Goal: Transaction & Acquisition: Obtain resource

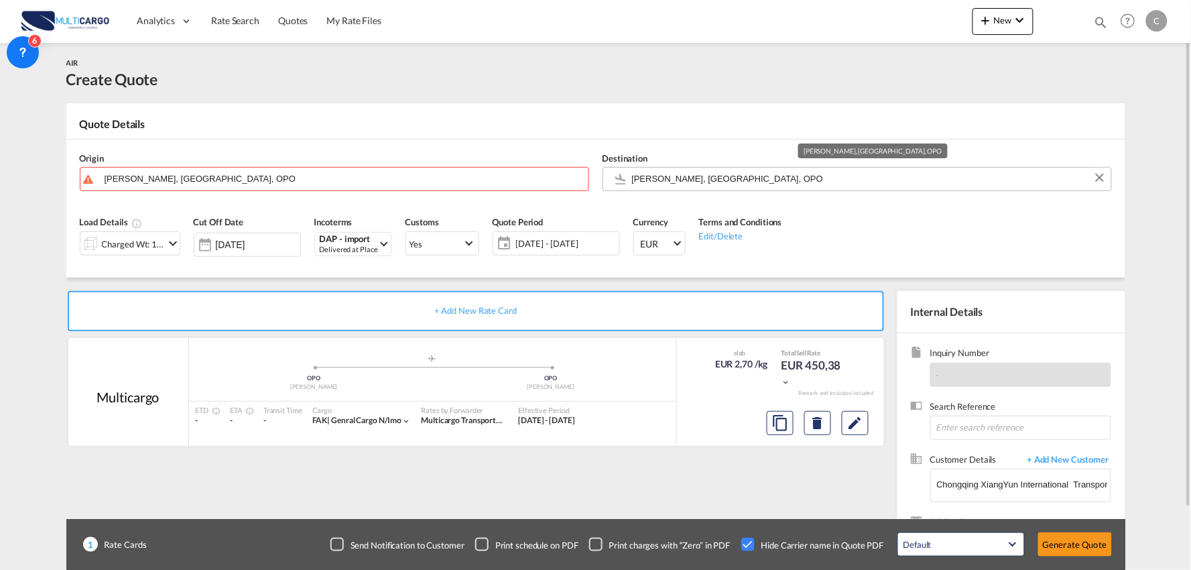
click at [685, 186] on input "[PERSON_NAME], [GEOGRAPHIC_DATA], OPO" at bounding box center [868, 178] width 472 height 23
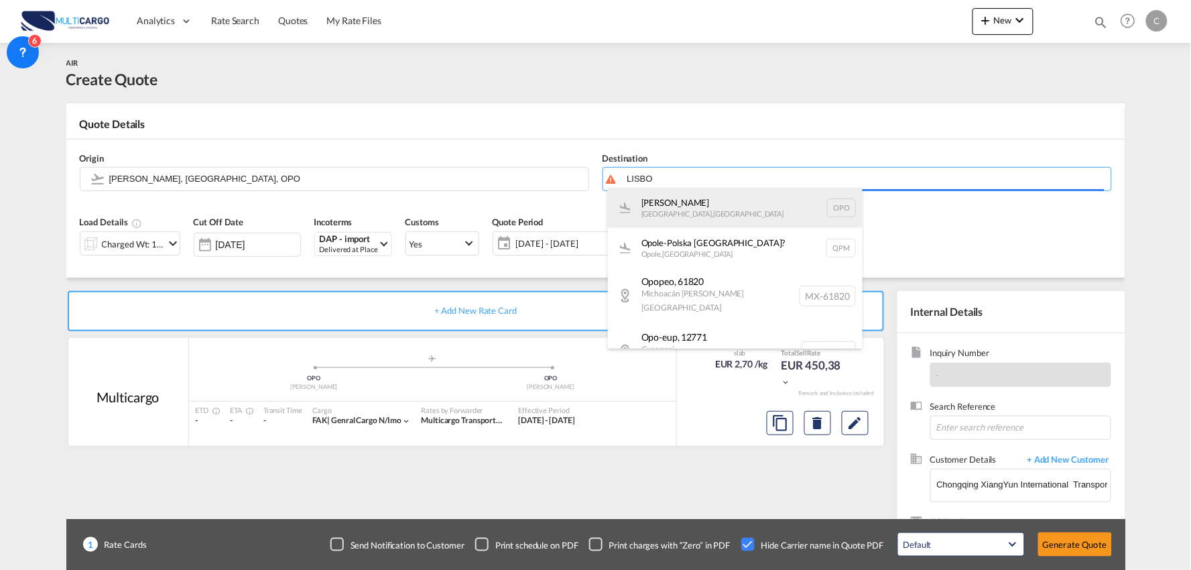
click at [734, 221] on div "[PERSON_NAME][GEOGRAPHIC_DATA] , [GEOGRAPHIC_DATA] OPO" at bounding box center [735, 208] width 255 height 40
type input "Lisbon [PERSON_NAME], [GEOGRAPHIC_DATA], [GEOGRAPHIC_DATA]"
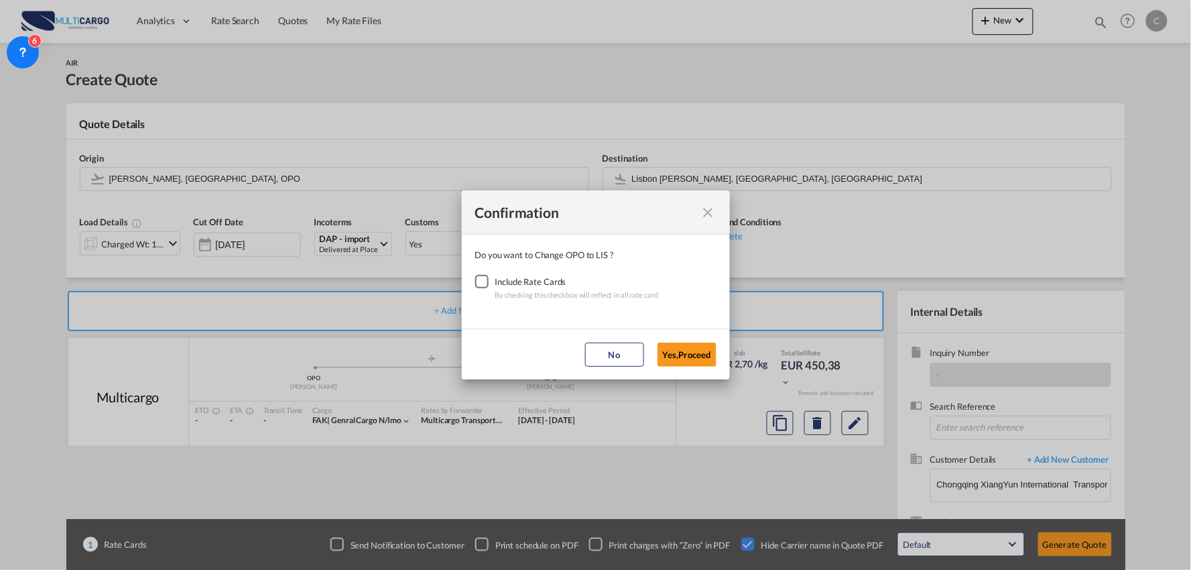
click at [481, 283] on div "Checkbox No Ink" at bounding box center [481, 281] width 13 height 13
click at [681, 364] on button "Yes,Proceed" at bounding box center [686, 354] width 59 height 24
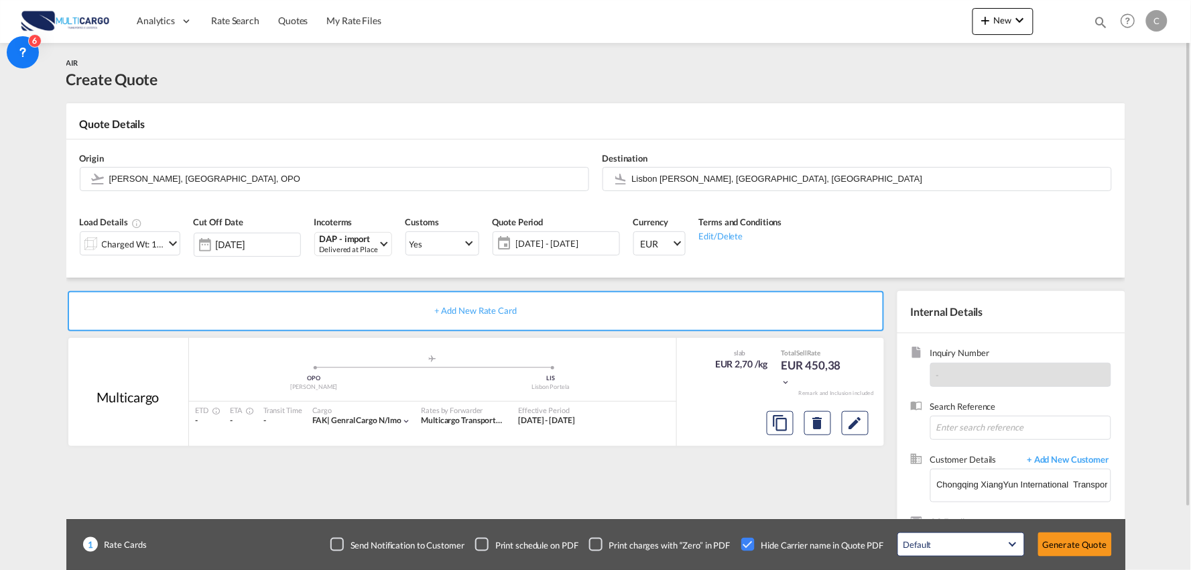
click at [214, 193] on div "Origin [PERSON_NAME], [GEOGRAPHIC_DATA], OPO" at bounding box center [334, 172] width 523 height 54
click at [218, 184] on input "[PERSON_NAME], [GEOGRAPHIC_DATA], OPO" at bounding box center [345, 178] width 472 height 23
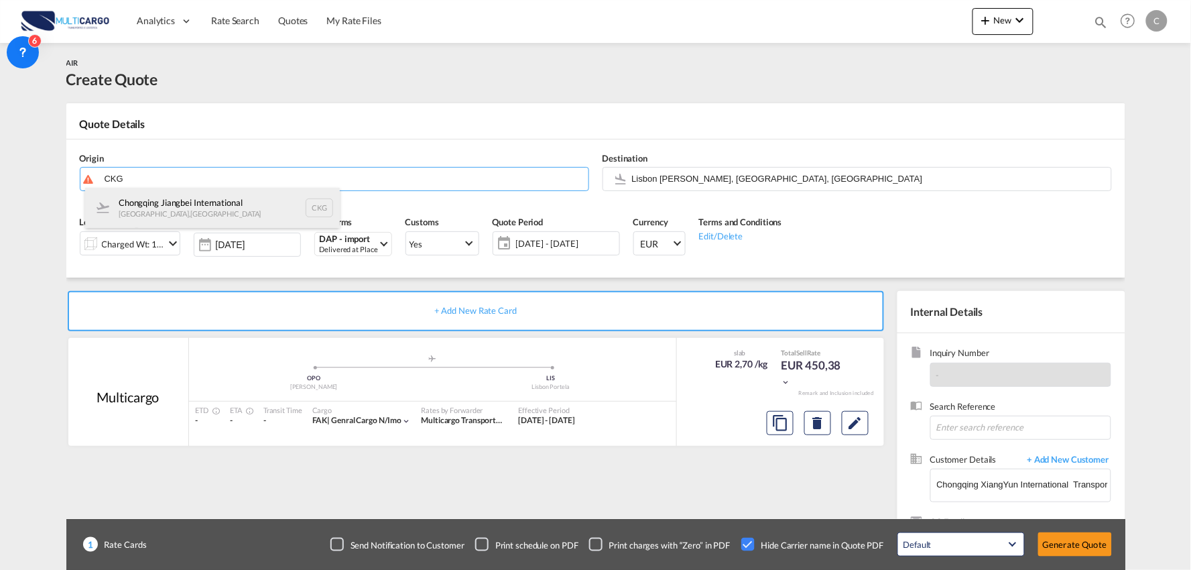
click at [208, 202] on div "Chongqing Jiangbei International [GEOGRAPHIC_DATA] , [GEOGRAPHIC_DATA] CKG" at bounding box center [212, 208] width 255 height 40
type input "Chongqing Jiangbei International, [GEOGRAPHIC_DATA], CKG"
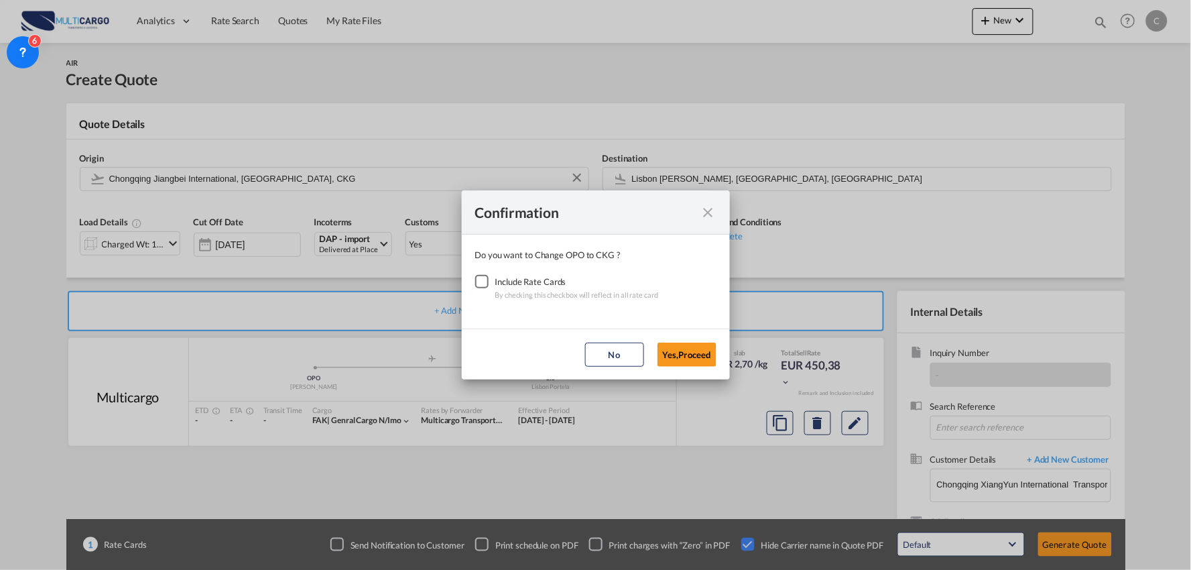
click at [479, 283] on div "Checkbox No Ink" at bounding box center [481, 281] width 13 height 13
click at [687, 356] on button "Yes,Proceed" at bounding box center [686, 354] width 59 height 24
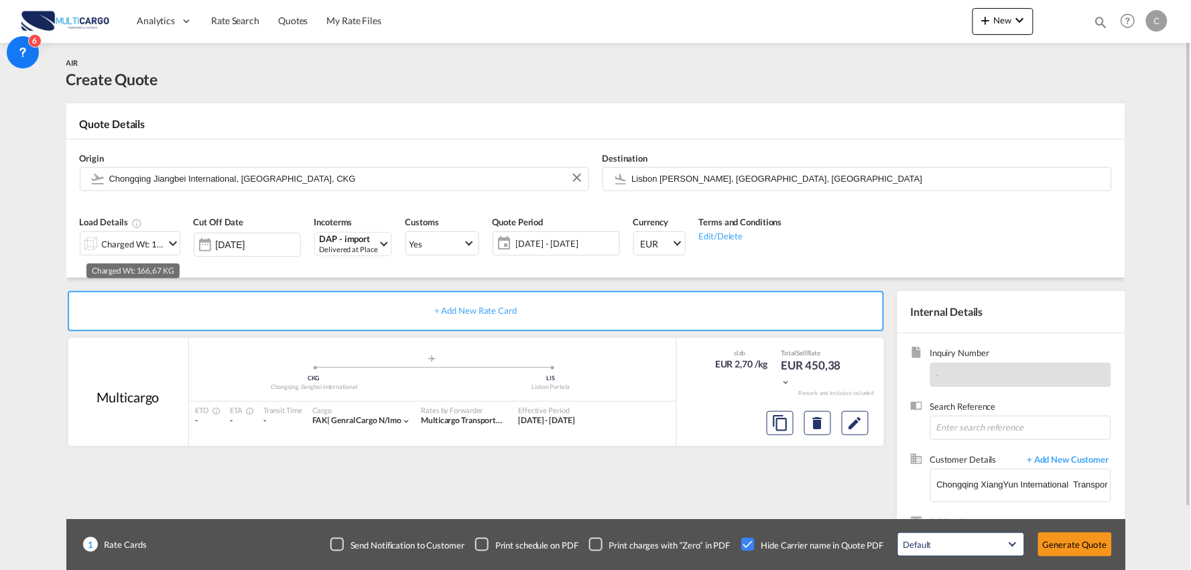
click at [159, 245] on div "Charged Wt: 166,67 KG" at bounding box center [133, 244] width 63 height 19
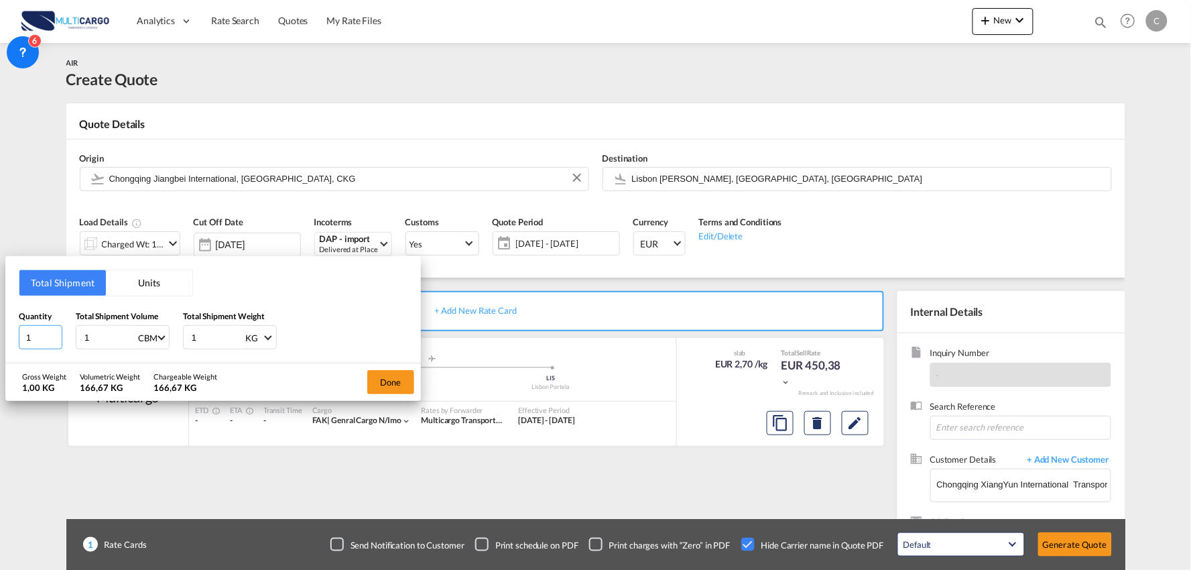
drag, startPoint x: 31, startPoint y: 328, endPoint x: 10, endPoint y: 332, distance: 21.2
click at [10, 332] on div "Total Shipment Units Quantity 1 Total Shipment Volume 1 CBM CBM CFT KG LB Total…" at bounding box center [212, 309] width 415 height 107
type input "19"
type input "2"
type input "2.459"
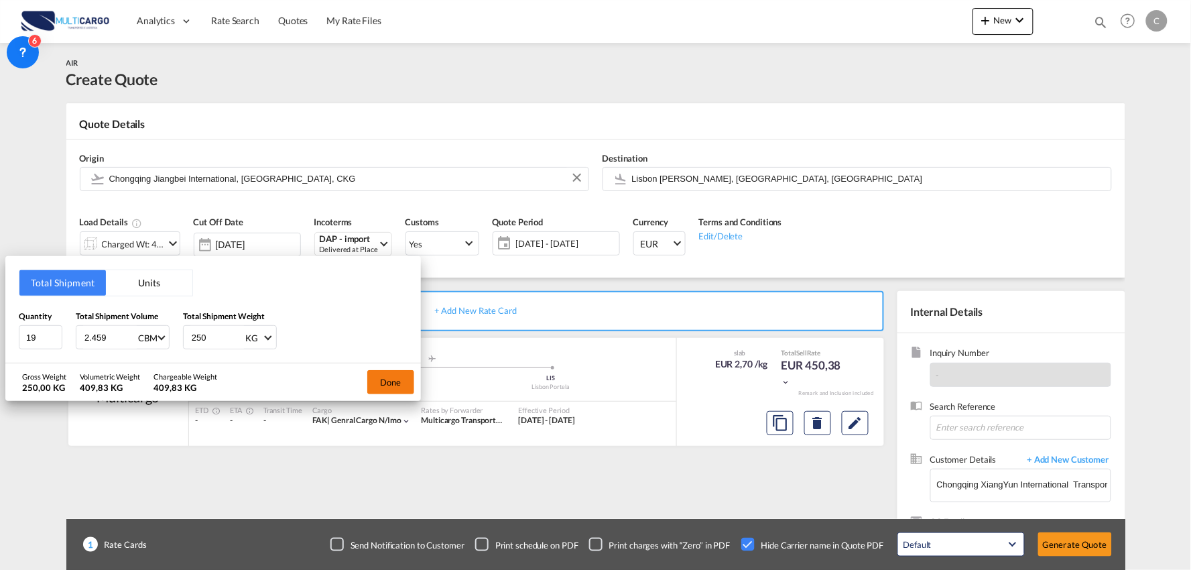
type input "250"
click at [393, 383] on button "Done" at bounding box center [390, 382] width 47 height 24
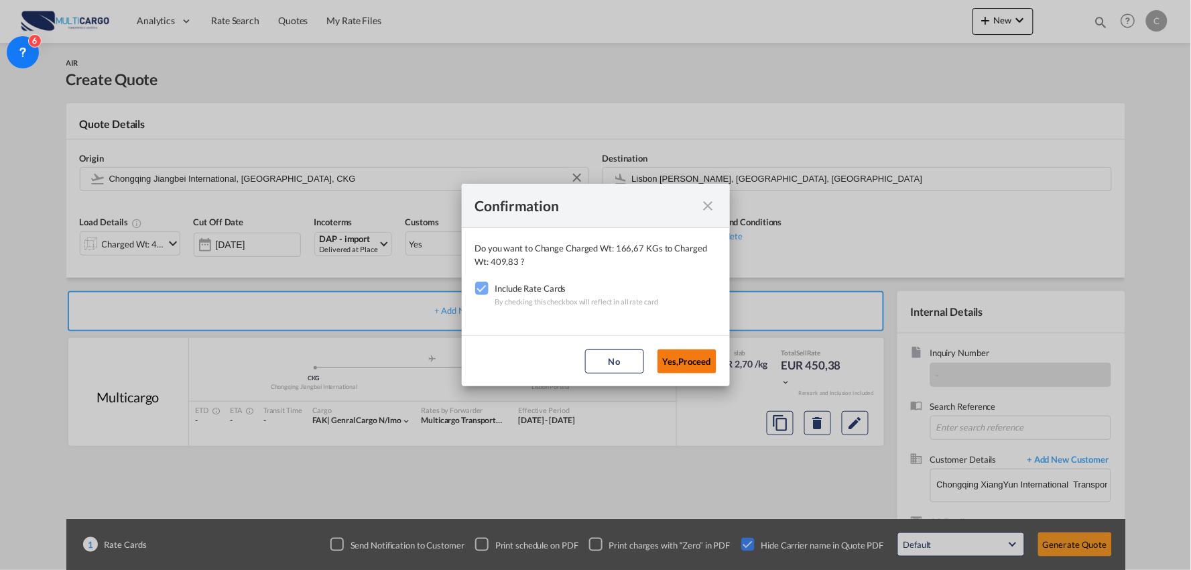
click at [708, 358] on button "Yes,Proceed" at bounding box center [686, 361] width 59 height 24
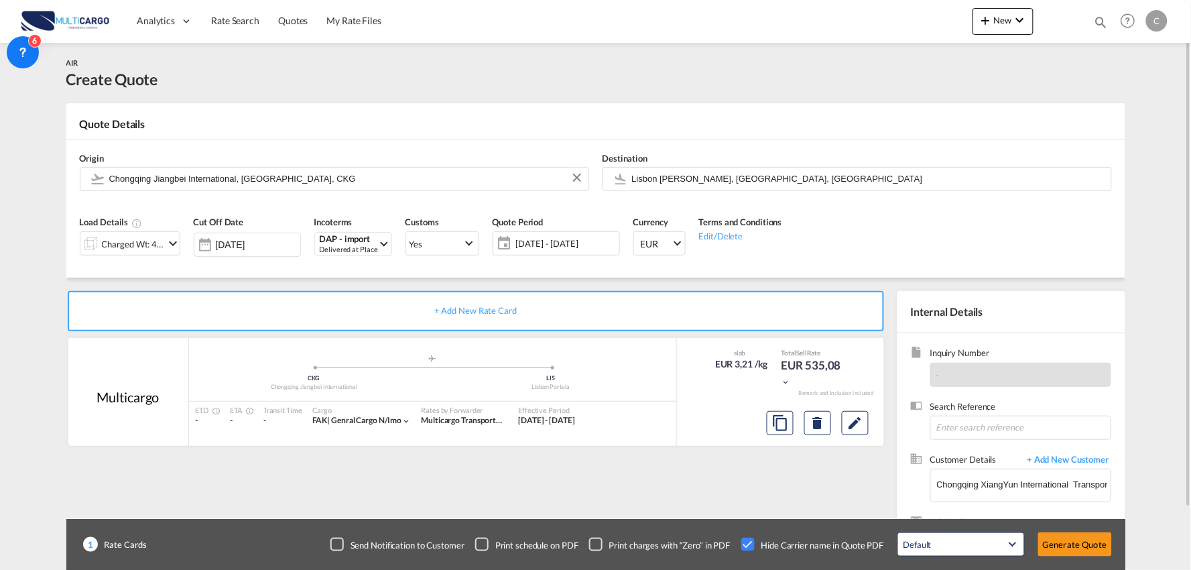
click at [804, 484] on div "+ Add New Rate Card Multicargo added by you .a{fill:#aaa8ad;} .a{fill:#aaa8ad;}…" at bounding box center [478, 431] width 824 height 280
click at [1061, 544] on button "Generate Quote" at bounding box center [1075, 544] width 74 height 24
click at [644, 492] on div "+ Add New Rate Card Multicargo added by you .a{fill:#aaa8ad;} .a{fill:#aaa8ad;}…" at bounding box center [478, 431] width 824 height 280
click at [1089, 547] on button "Generate Quote" at bounding box center [1075, 544] width 74 height 24
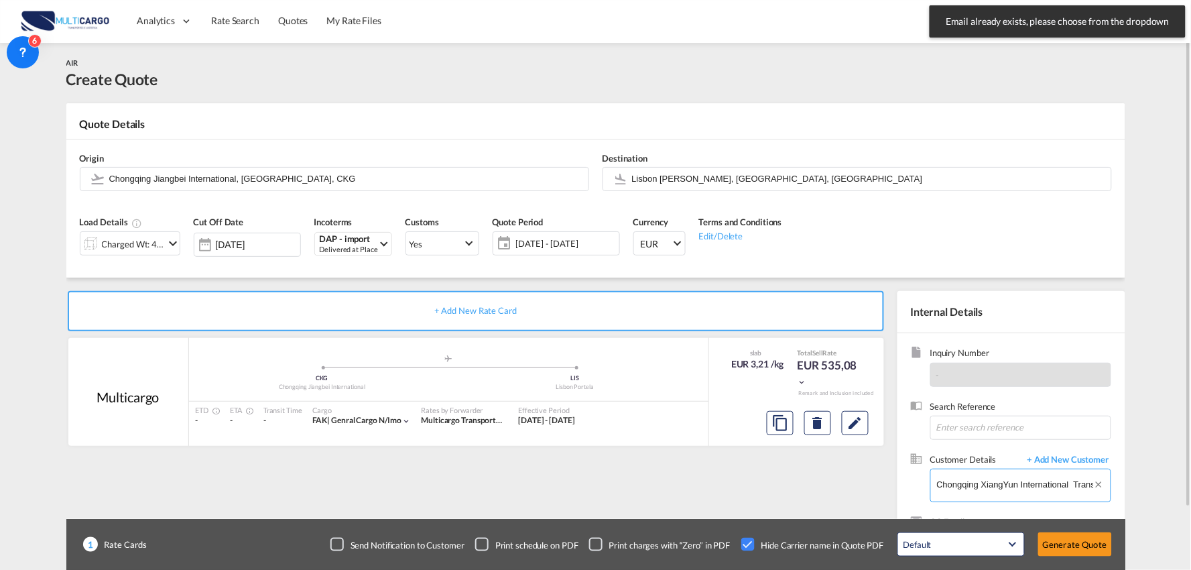
click at [1001, 479] on input "Chongqing XiangYun International Transportation Co.,Ltd, [PERSON_NAME], [EMAIL_…" at bounding box center [1024, 484] width 174 height 30
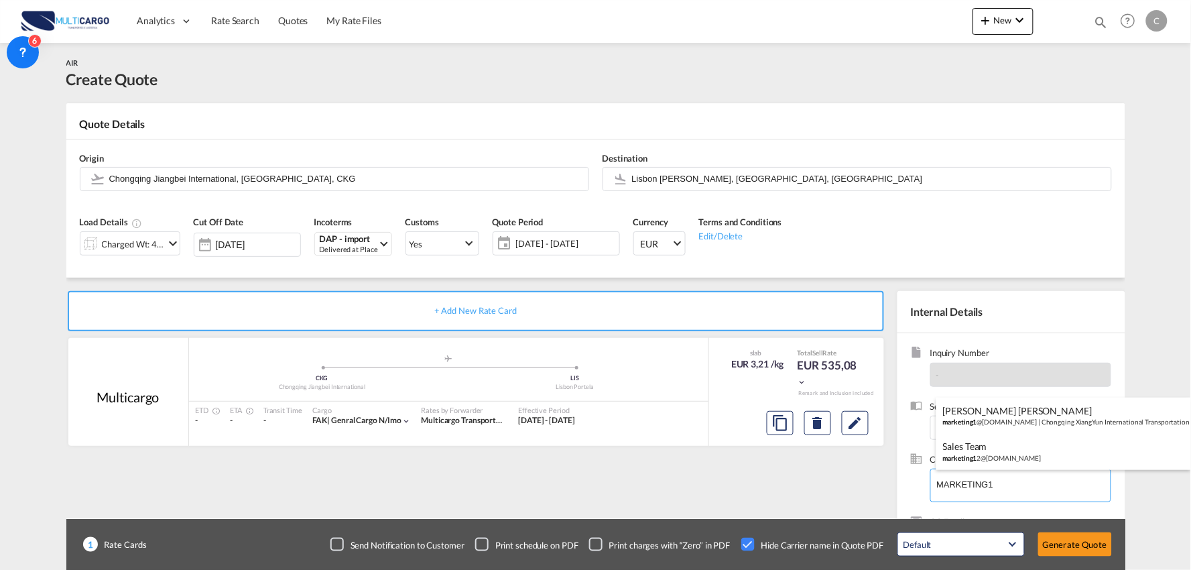
type input "MARKETING1"
drag, startPoint x: 1002, startPoint y: 483, endPoint x: 819, endPoint y: 488, distance: 183.0
click at [821, 490] on body "Analytics Reports Dashboard Rate Search Quotes My Rate Files Analytics" at bounding box center [595, 285] width 1191 height 570
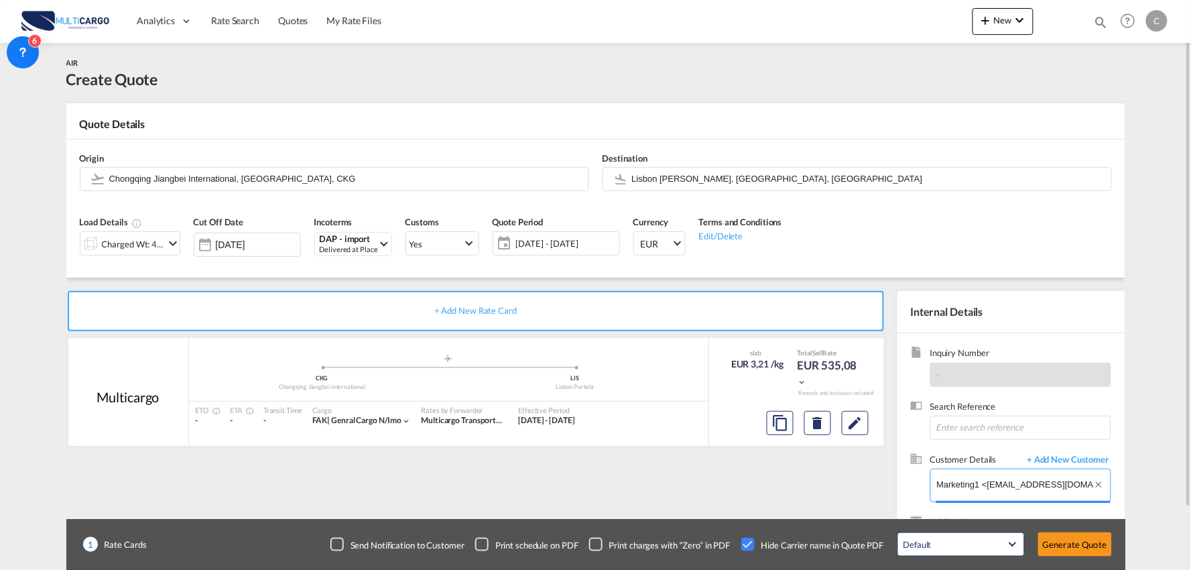
click at [1032, 487] on input "Marketing1 <[EMAIL_ADDRESS][DOMAIN_NAME]>" at bounding box center [1024, 484] width 174 height 30
click at [1077, 485] on body "Analytics Reports Dashboard Rate Search Quotes My Rate Files Analytics" at bounding box center [595, 285] width 1191 height 570
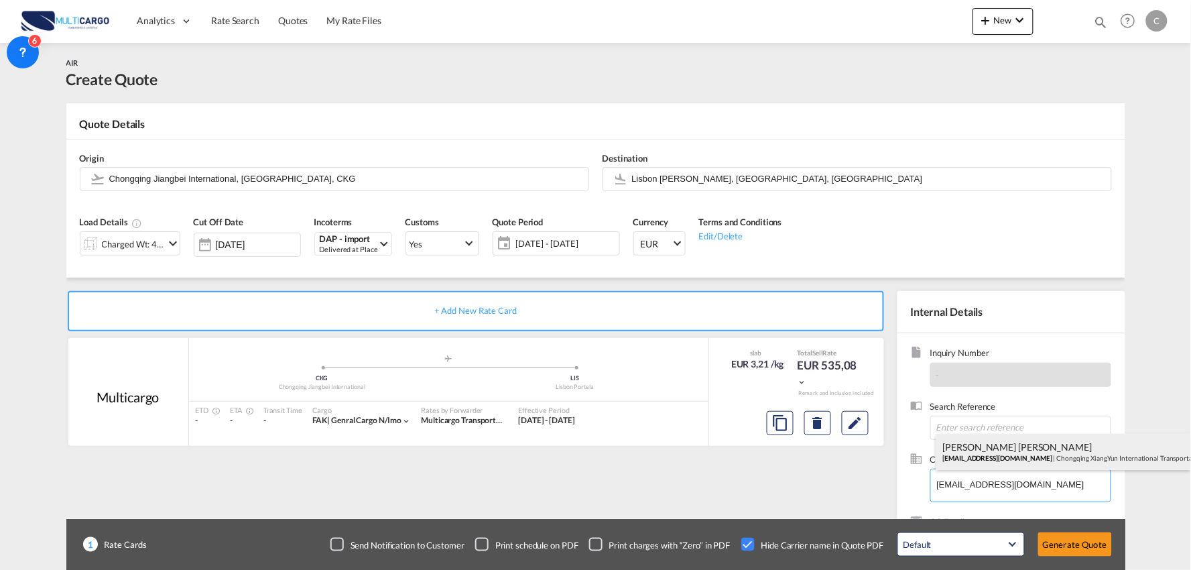
click at [1002, 452] on div "Luo Luo [EMAIL_ADDRESS][DOMAIN_NAME] | Chongqing XiangYun International Transpo…" at bounding box center [1063, 451] width 255 height 36
type input "Chongqing XiangYun International Transportation Co.,Ltd, Luo Luo, [EMAIL_ADDRES…"
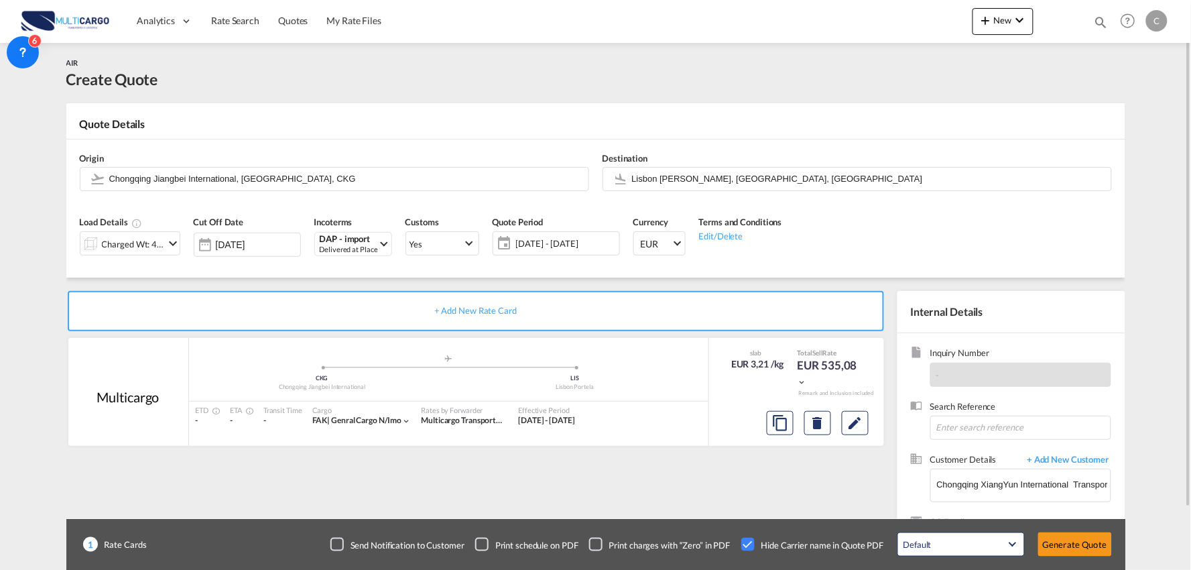
click at [556, 453] on div "+ Add New Rate Card Multicargo added by you .a{fill:#aaa8ad;} .a{fill:#aaa8ad;}…" at bounding box center [478, 431] width 824 height 280
click at [1087, 543] on button "Generate Quote" at bounding box center [1075, 544] width 74 height 24
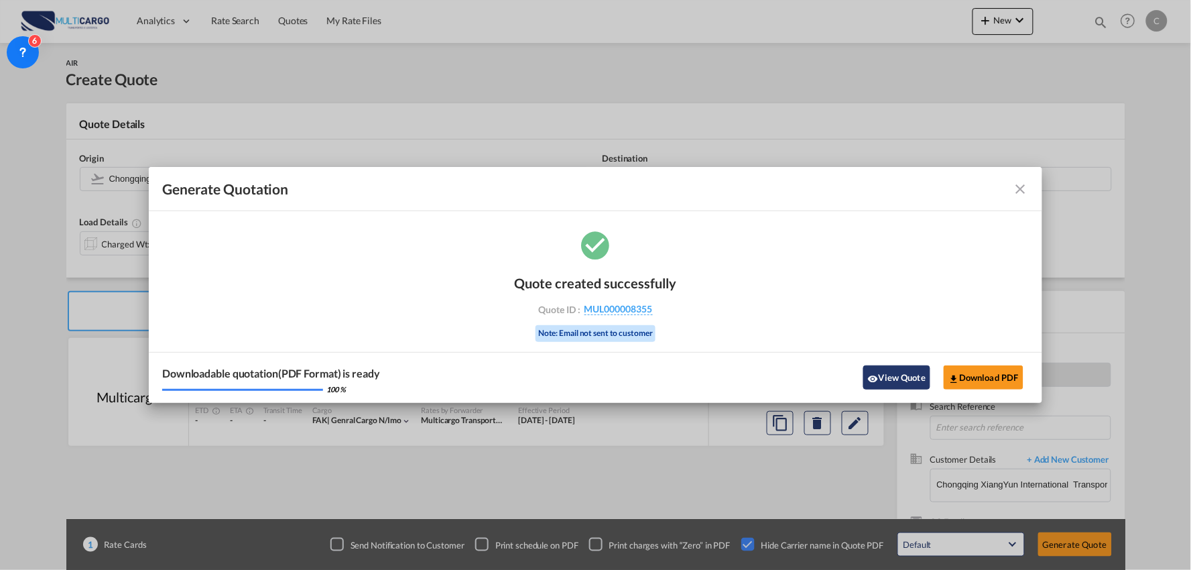
click at [873, 371] on button "View Quote" at bounding box center [896, 377] width 67 height 24
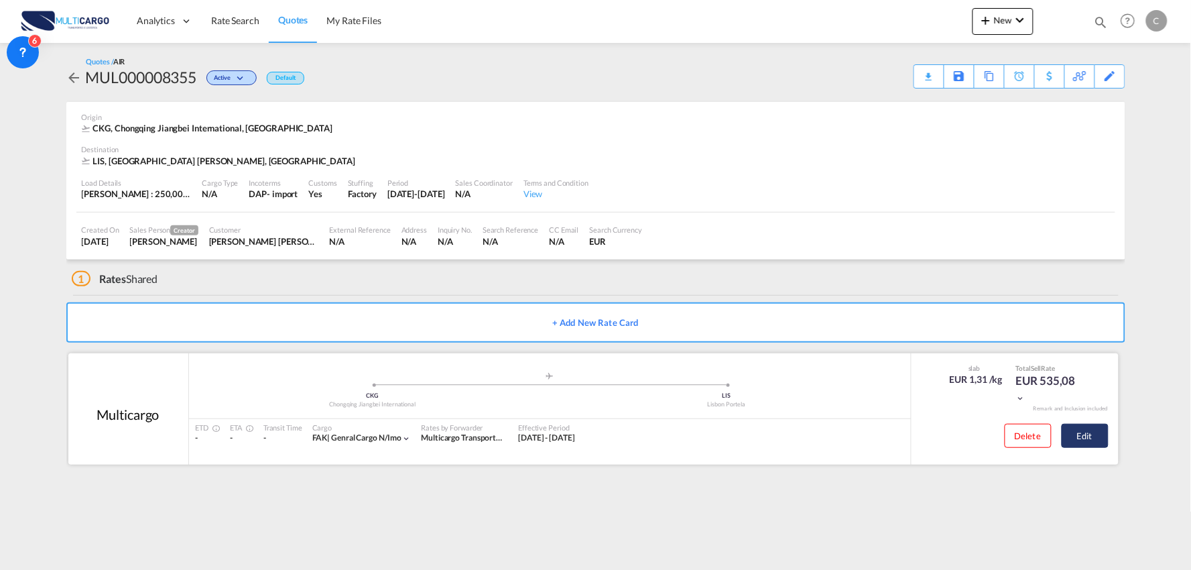
click at [1083, 436] on button "Edit" at bounding box center [1084, 435] width 47 height 24
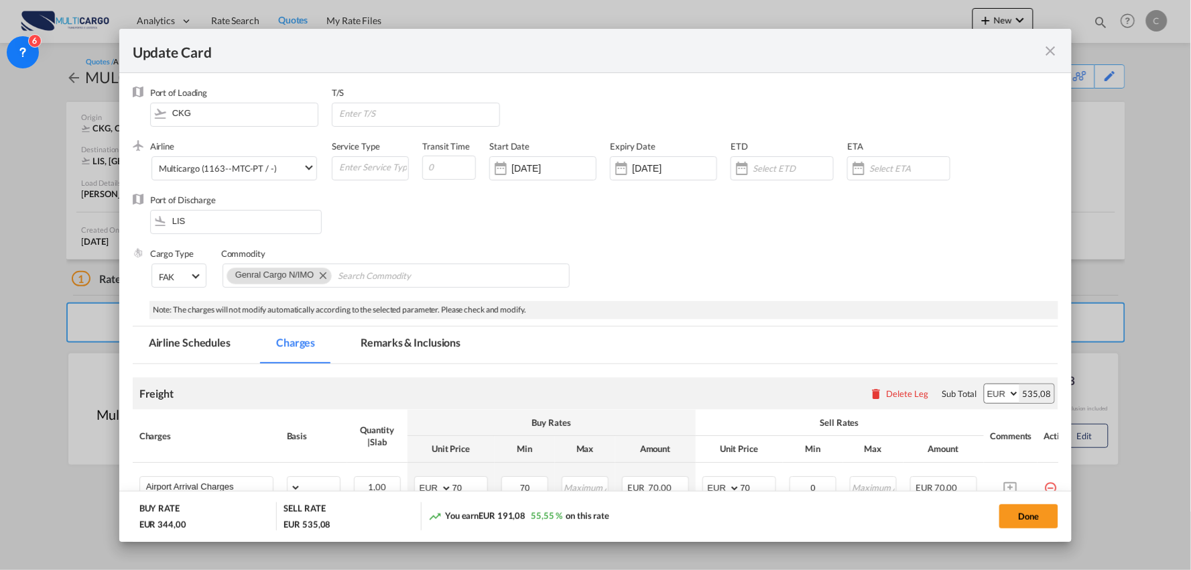
select select "per_bl"
select select "per_kg"
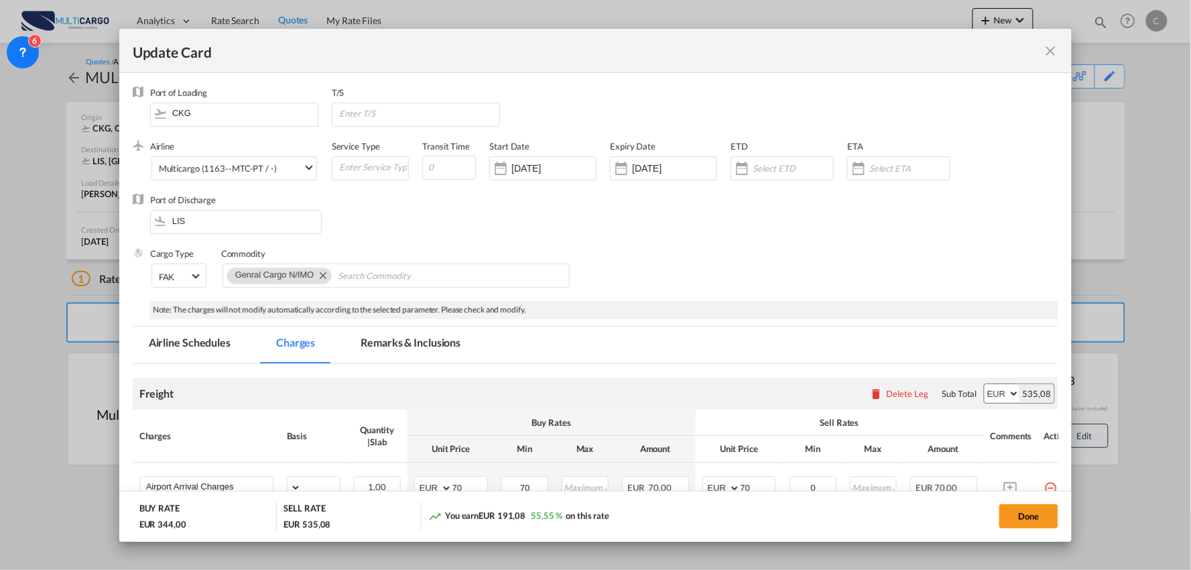
select select "per_shipment"
select select "per_bl"
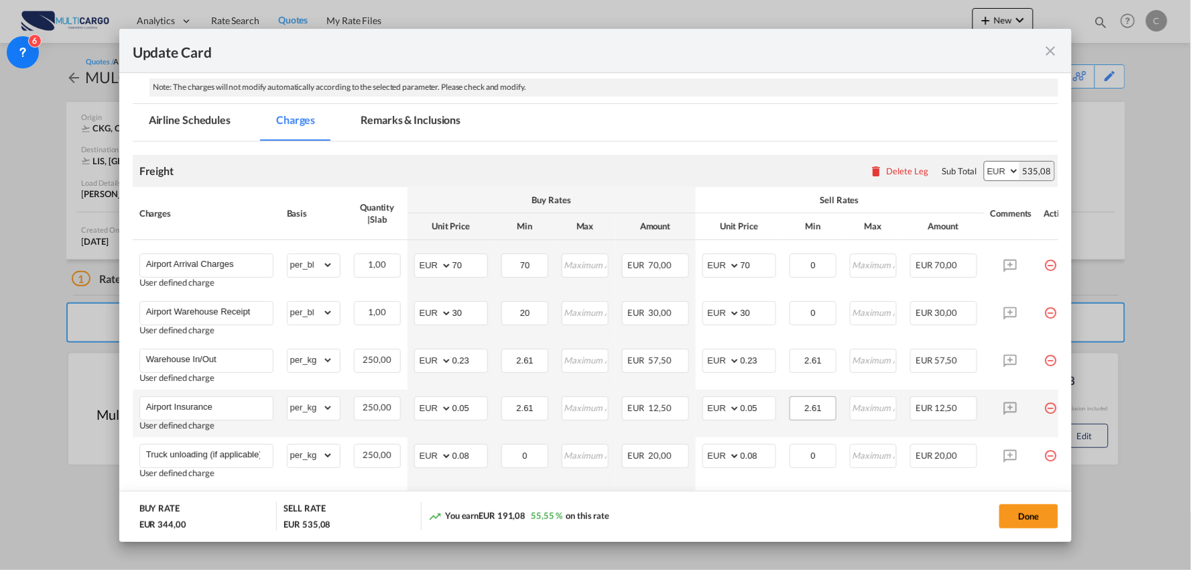
scroll to position [223, 0]
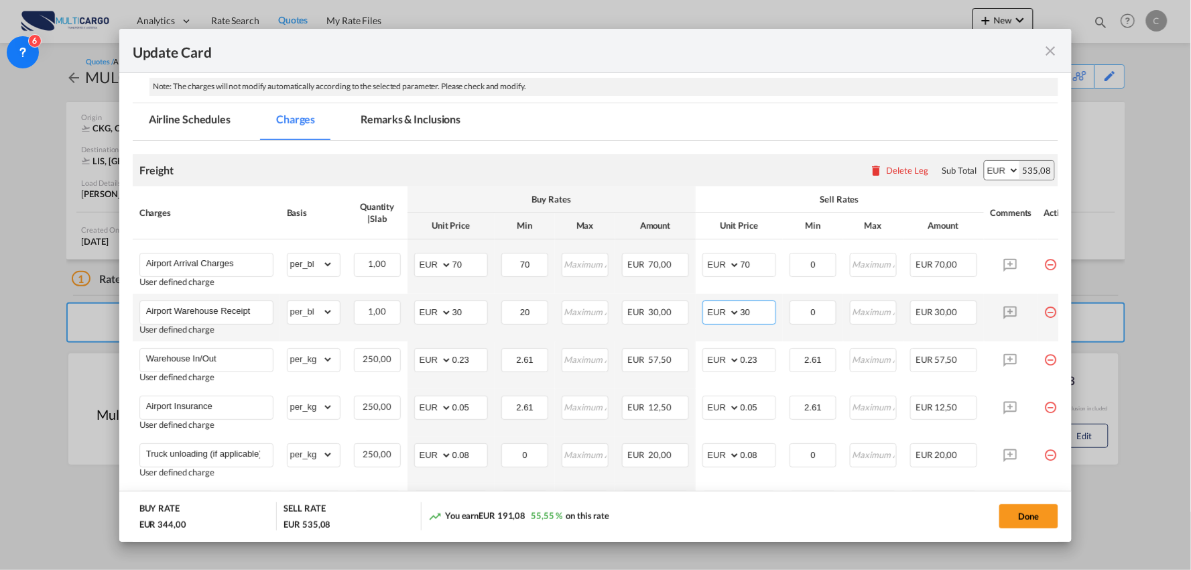
drag, startPoint x: 751, startPoint y: 312, endPoint x: 695, endPoint y: 320, distance: 56.9
click at [721, 317] on md-input-container "AED AFN ALL AMD ANG AOA ARS AUD AWG AZN BAM BBD BDT BGN BHD BIF BMD BND BOB BRL…" at bounding box center [739, 312] width 74 height 24
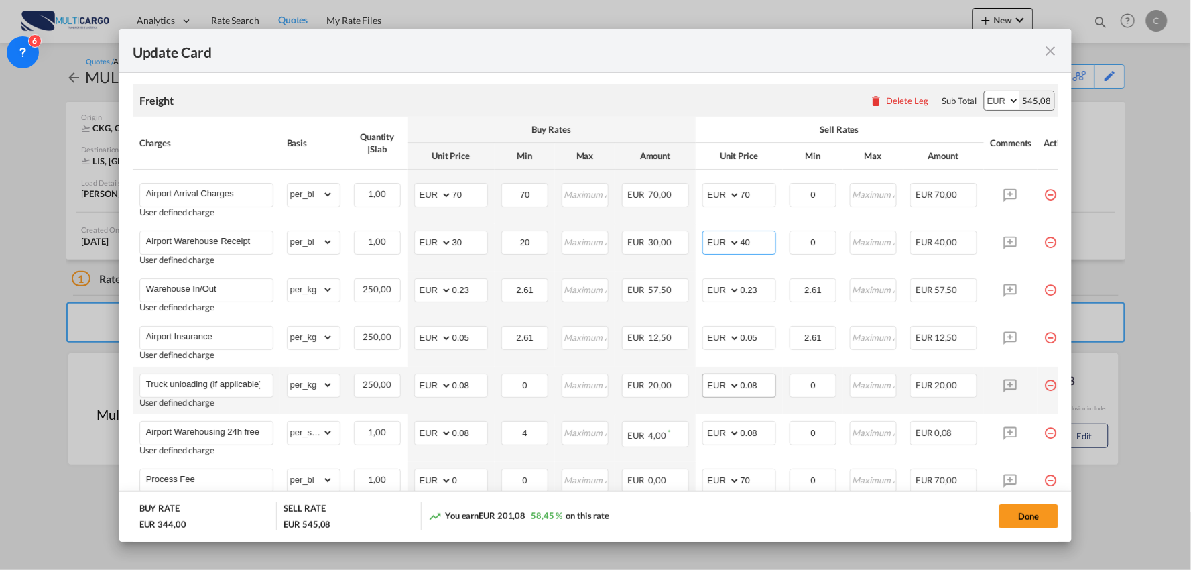
scroll to position [372, 0]
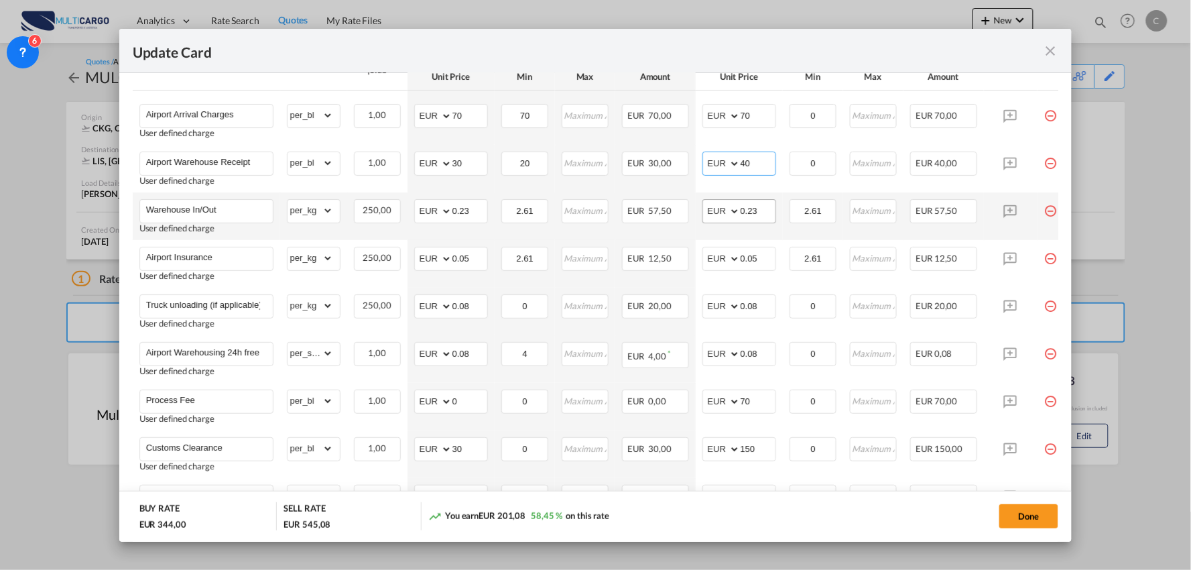
type input "40"
click at [771, 211] on input "0.23" at bounding box center [757, 210] width 35 height 20
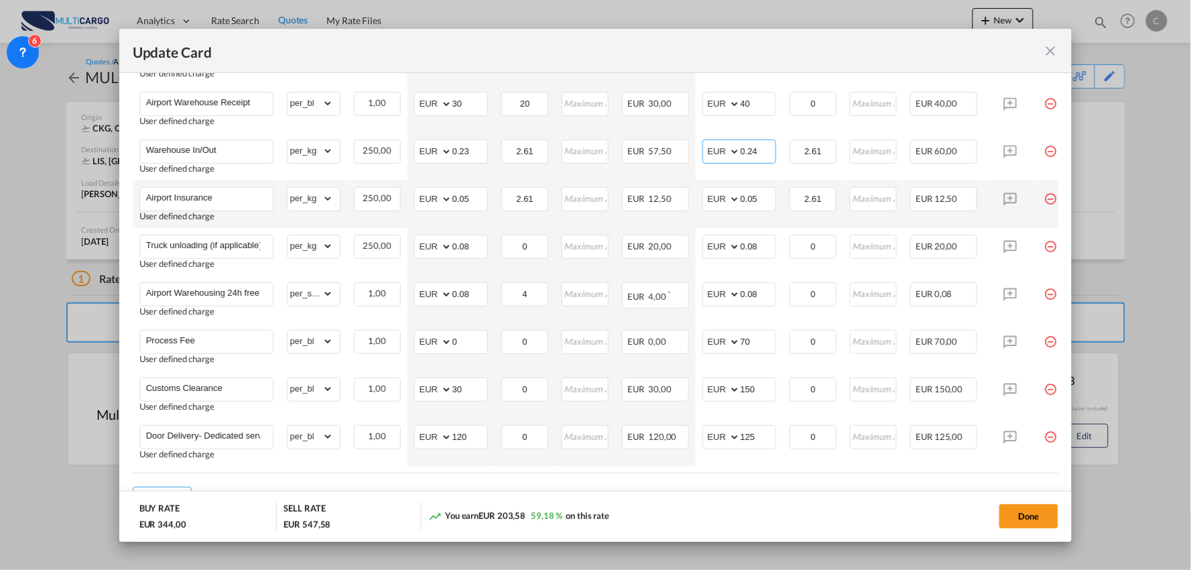
scroll to position [503, 0]
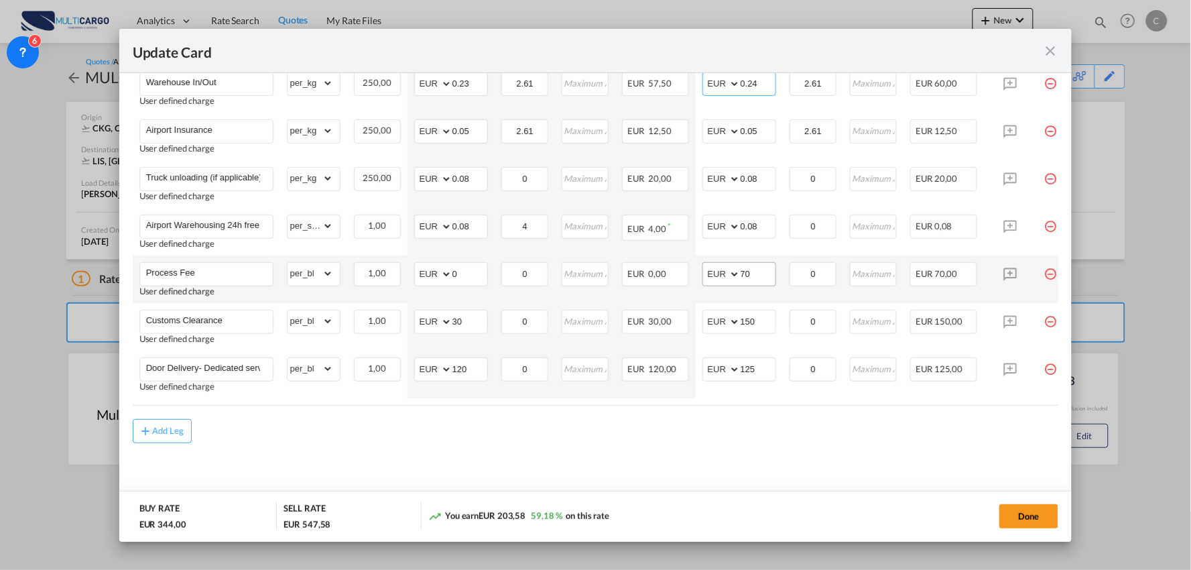
type input "0.24"
drag, startPoint x: 757, startPoint y: 271, endPoint x: 725, endPoint y: 271, distance: 32.2
click at [725, 271] on md-input-container "AED AFN ALL AMD ANG AOA ARS AUD AWG AZN BAM BBD BDT BGN BHD BIF BMD BND [PERSON…" at bounding box center [739, 274] width 74 height 24
type input "0"
type input "90"
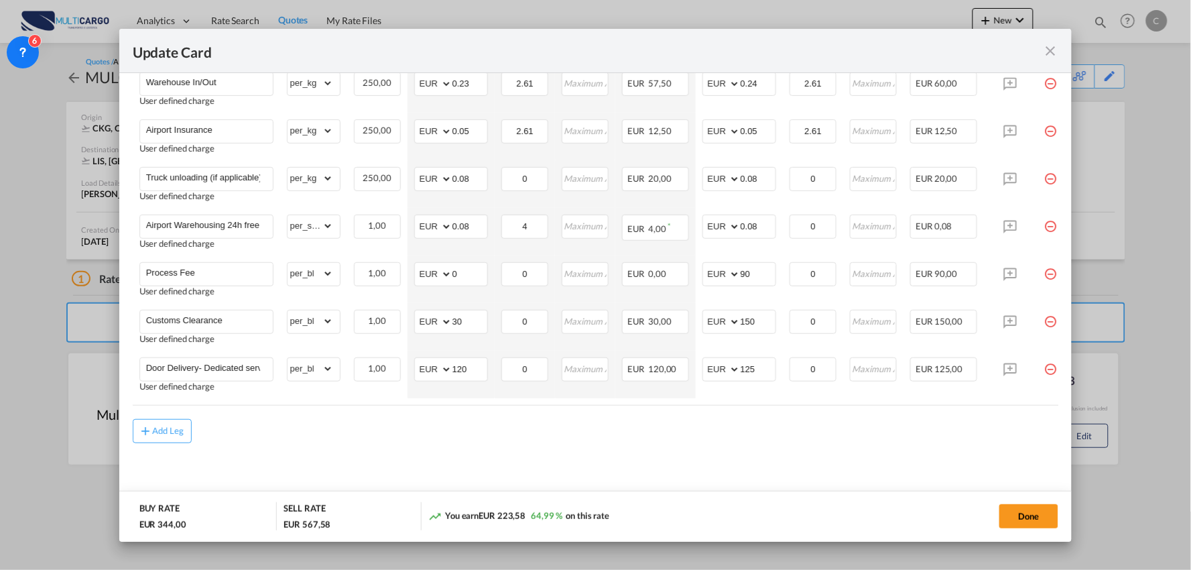
click at [745, 441] on div "Add Leg" at bounding box center [596, 431] width 926 height 24
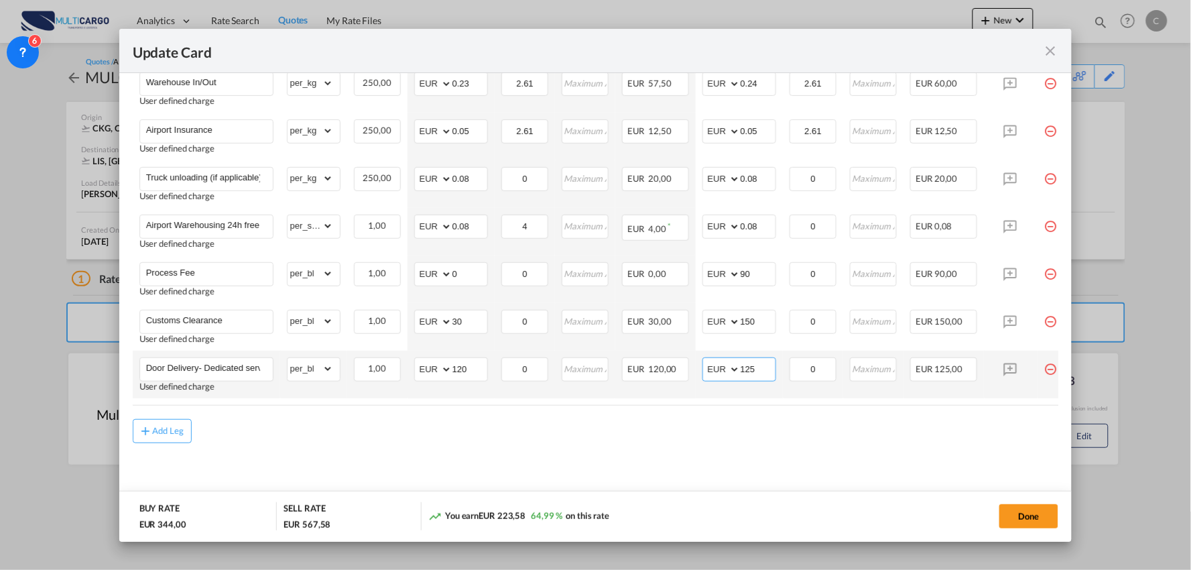
drag, startPoint x: 758, startPoint y: 369, endPoint x: 714, endPoint y: 370, distance: 44.9
click at [714, 370] on md-input-container "AED AFN ALL AMD ANG AOA ARS AUD AWG AZN BAM BBD BDT BGN BHD BIF BMD BND [PERSON…" at bounding box center [739, 369] width 74 height 24
type input "95"
click at [469, 367] on input "120" at bounding box center [469, 368] width 35 height 20
click at [222, 364] on input "Door Delivery- Dedicated service" at bounding box center [209, 368] width 127 height 20
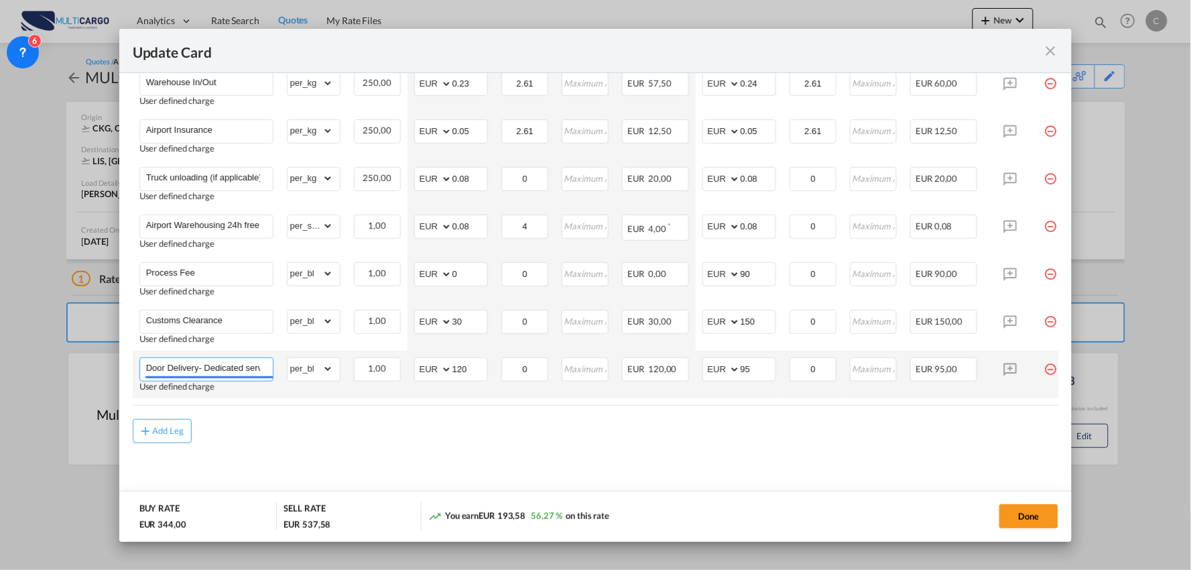
drag, startPoint x: 425, startPoint y: 380, endPoint x: 628, endPoint y: 382, distance: 203.7
click at [631, 382] on tr "Door Delivery- Dedicated service User defined charge Please Enter Already Exist…" at bounding box center [607, 374] width 949 height 48
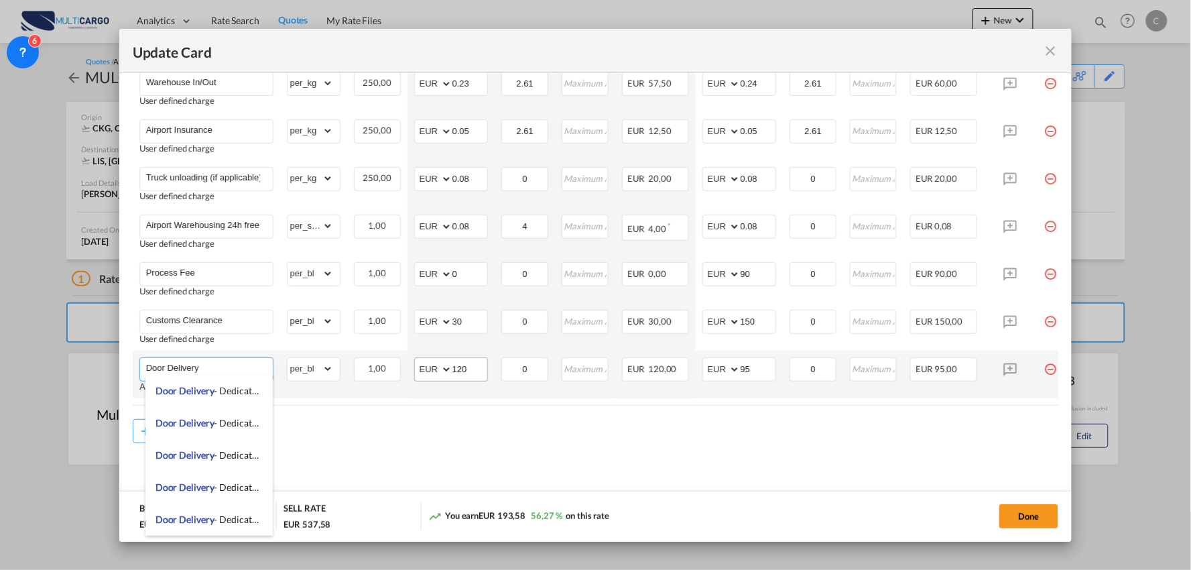
type input "Door Delivery"
drag, startPoint x: 469, startPoint y: 365, endPoint x: 427, endPoint y: 365, distance: 42.2
click at [427, 365] on md-input-container "AED AFN ALL AMD ANG AOA ARS AUD AWG AZN BAM BBD BDT BGN BHD BIF BMD BND [PERSON…" at bounding box center [451, 369] width 74 height 24
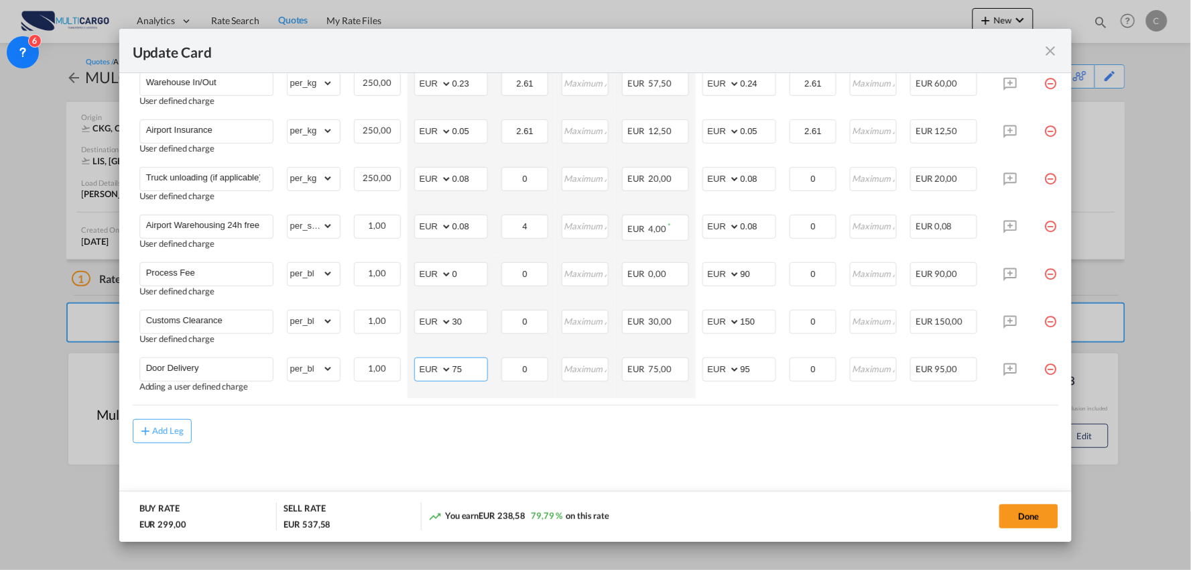
type input "75"
click at [628, 439] on div "Add Leg" at bounding box center [596, 431] width 926 height 24
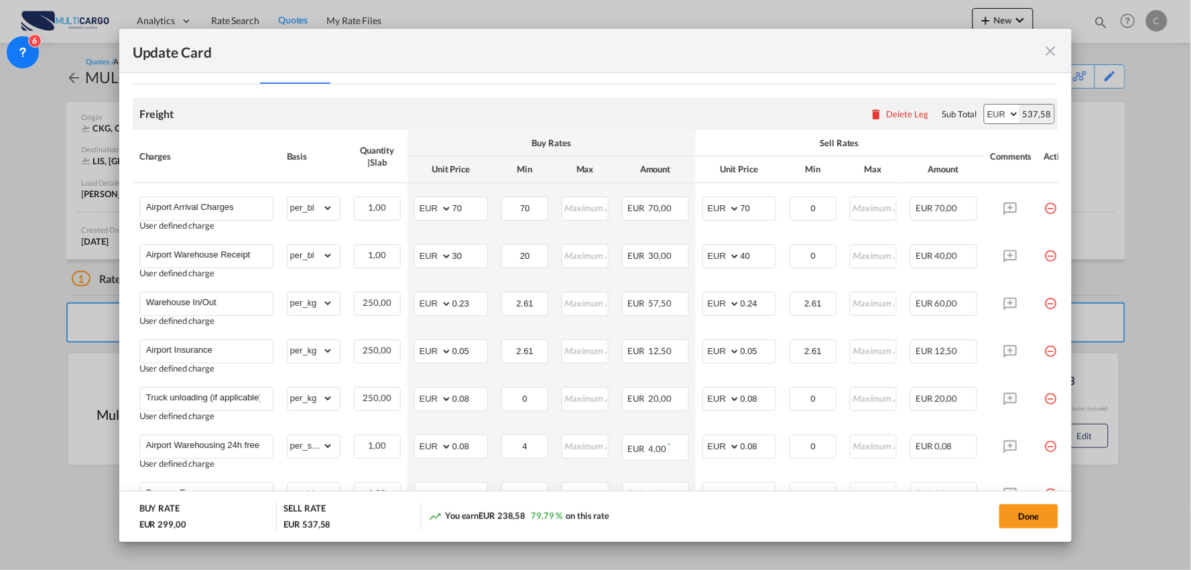
scroll to position [279, 0]
click at [1032, 516] on button "Done" at bounding box center [1028, 516] width 59 height 24
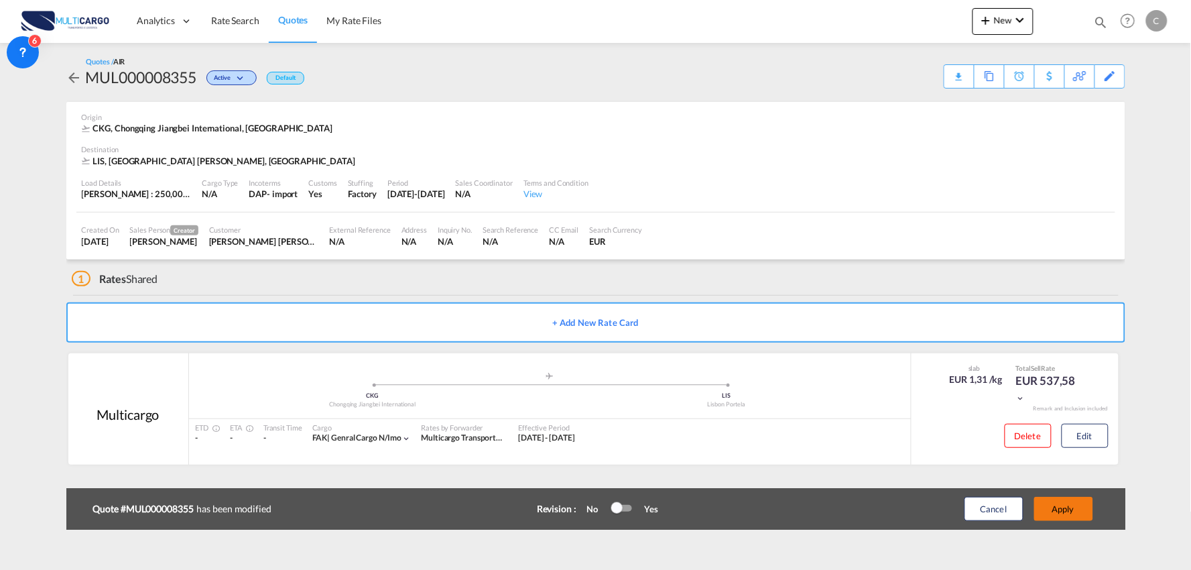
click at [1073, 507] on button "Apply" at bounding box center [1063, 508] width 59 height 24
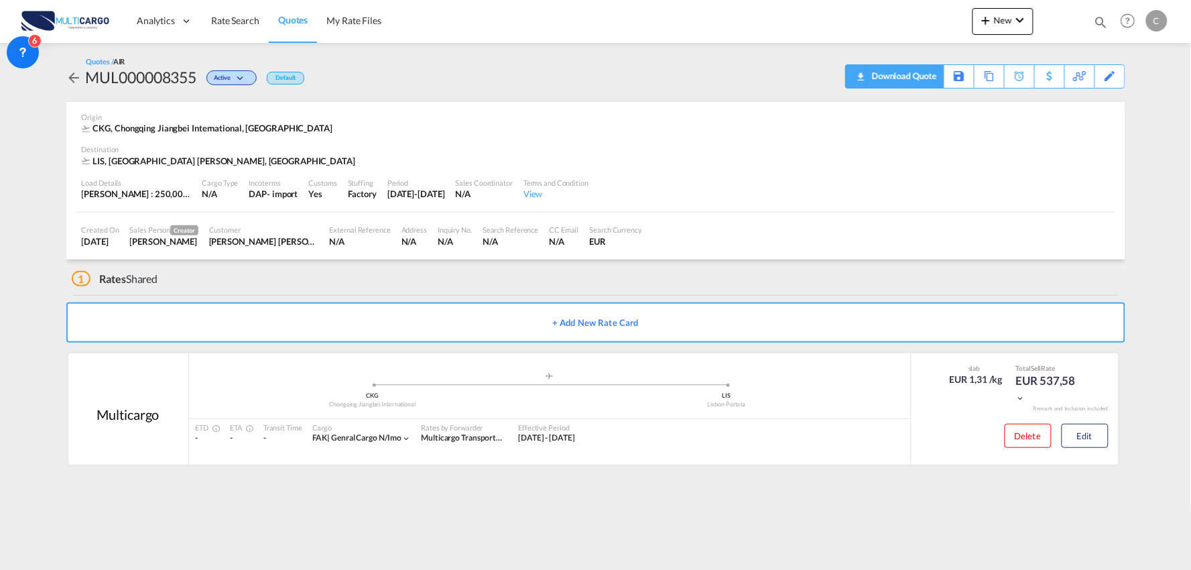
click at [923, 70] on div "Download Quote" at bounding box center [902, 75] width 68 height 21
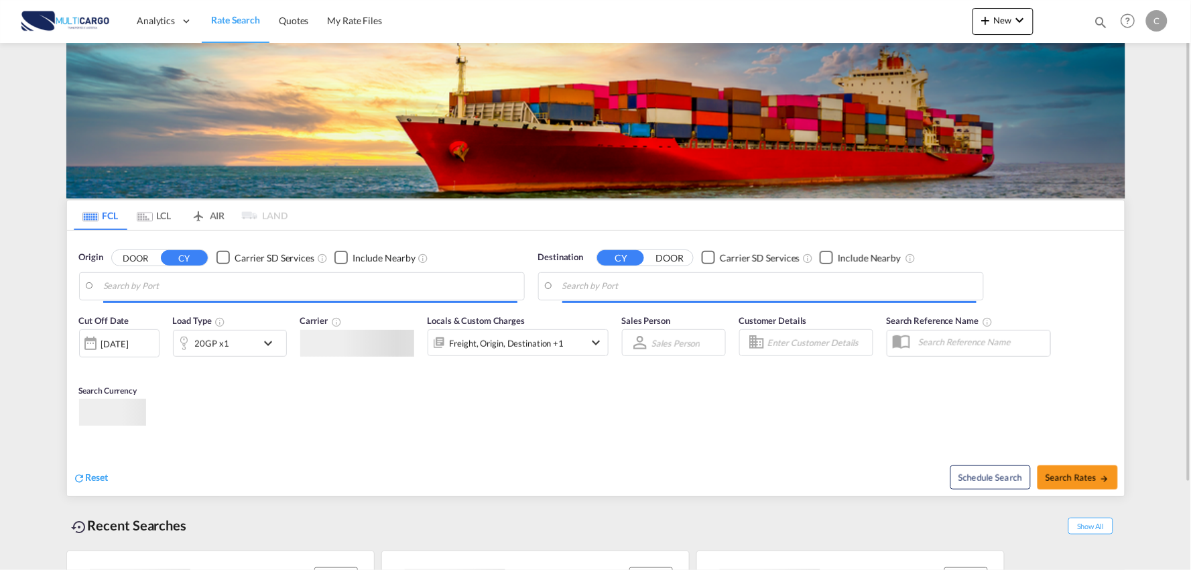
type input "Port of Qingdao, Qingdao, CNTAO"
type input "Leixoes, Leixoes, PTLEI"
